Goal: Use online tool/utility: Utilize a website feature to perform a specific function

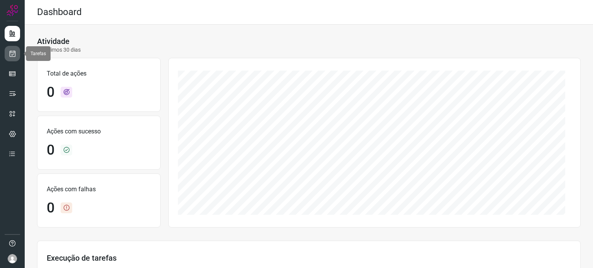
click at [16, 54] on icon at bounding box center [12, 54] width 8 height 8
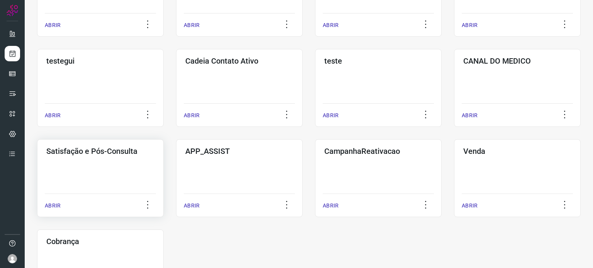
click at [100, 165] on div "Satisfação e Pós-Consulta ABRIR" at bounding box center [100, 178] width 127 height 78
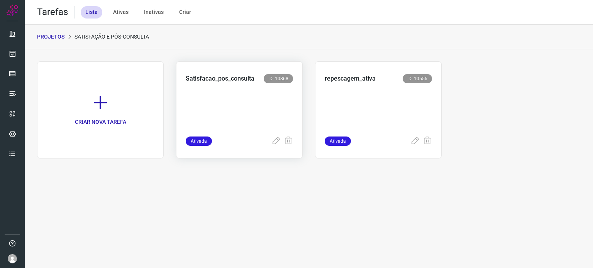
click at [261, 109] on p at bounding box center [239, 109] width 107 height 39
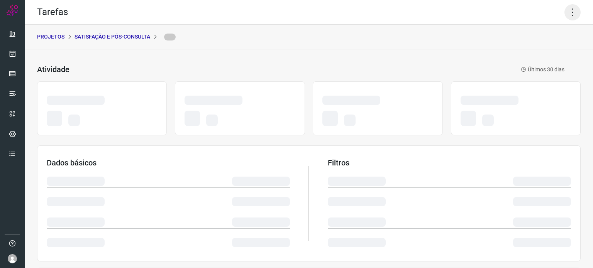
click at [566, 15] on icon at bounding box center [572, 12] width 16 height 16
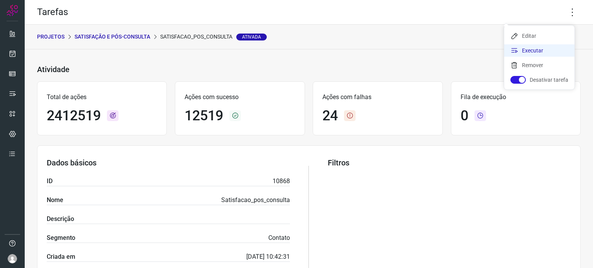
click at [532, 54] on li "Executar" at bounding box center [539, 50] width 70 height 12
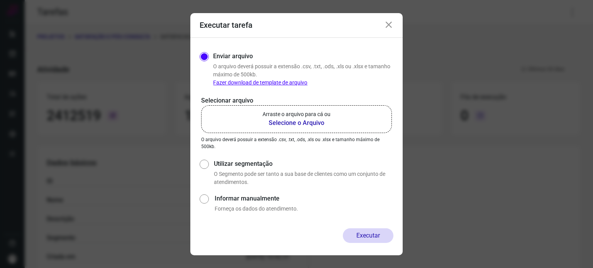
click at [323, 116] on p "Arraste o arquivo para cá ou" at bounding box center [296, 114] width 68 height 8
click at [0, 0] on input "Arraste o arquivo para cá ou Selecione o Arquivo" at bounding box center [0, 0] width 0 height 0
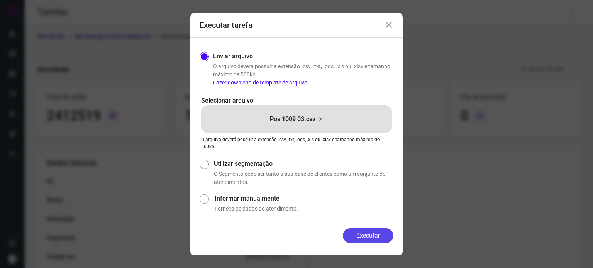
click at [364, 231] on button "Executar" at bounding box center [368, 235] width 51 height 15
